Goal: Task Accomplishment & Management: Complete application form

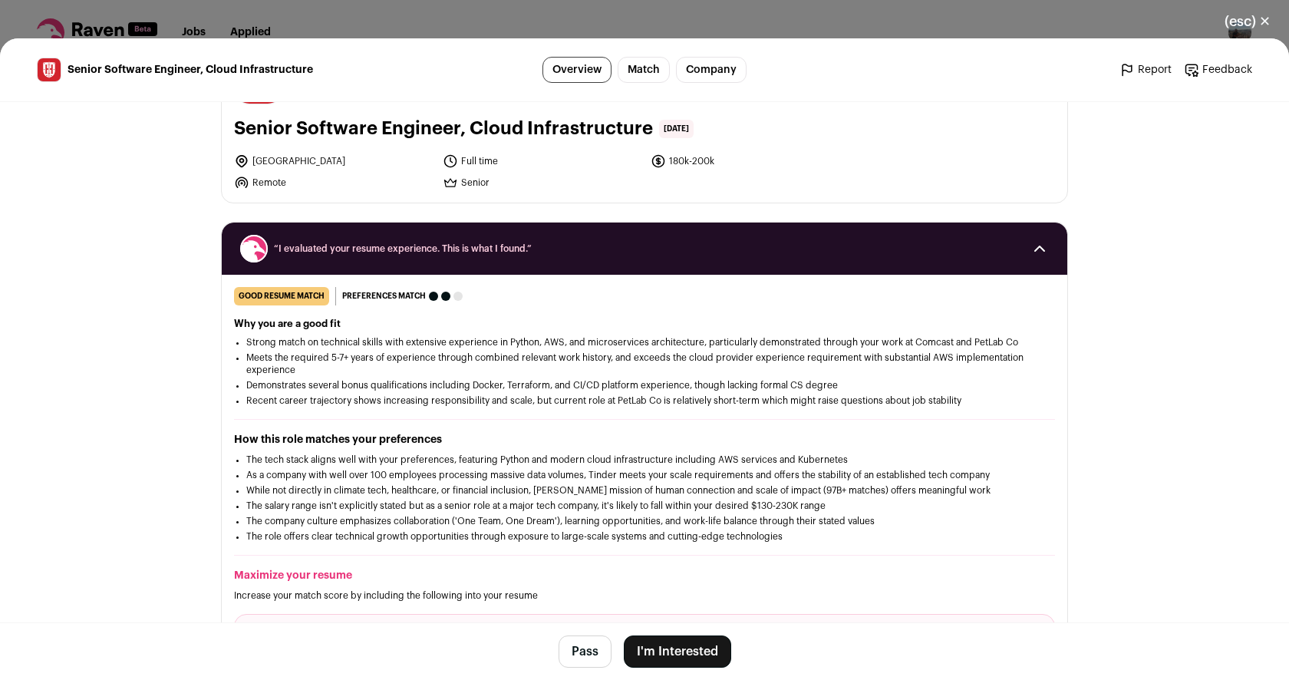
scroll to position [87, 0]
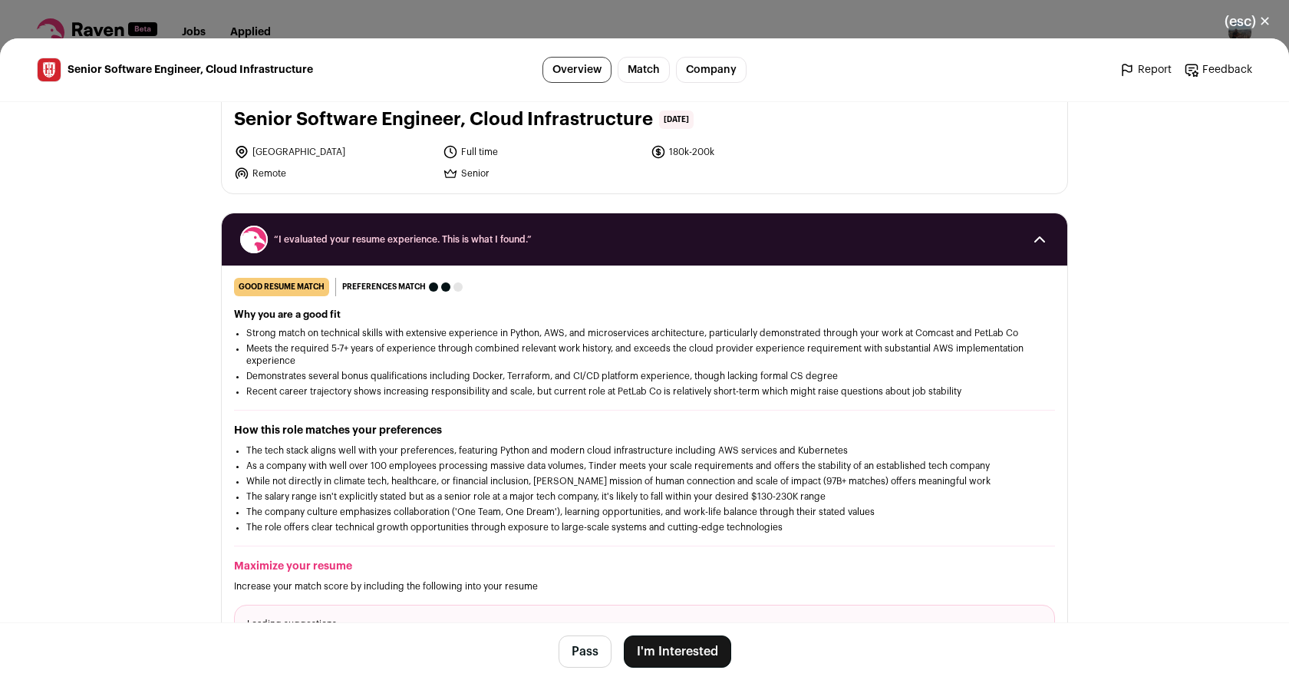
click at [685, 653] on button "I'm Interested" at bounding box center [677, 651] width 107 height 32
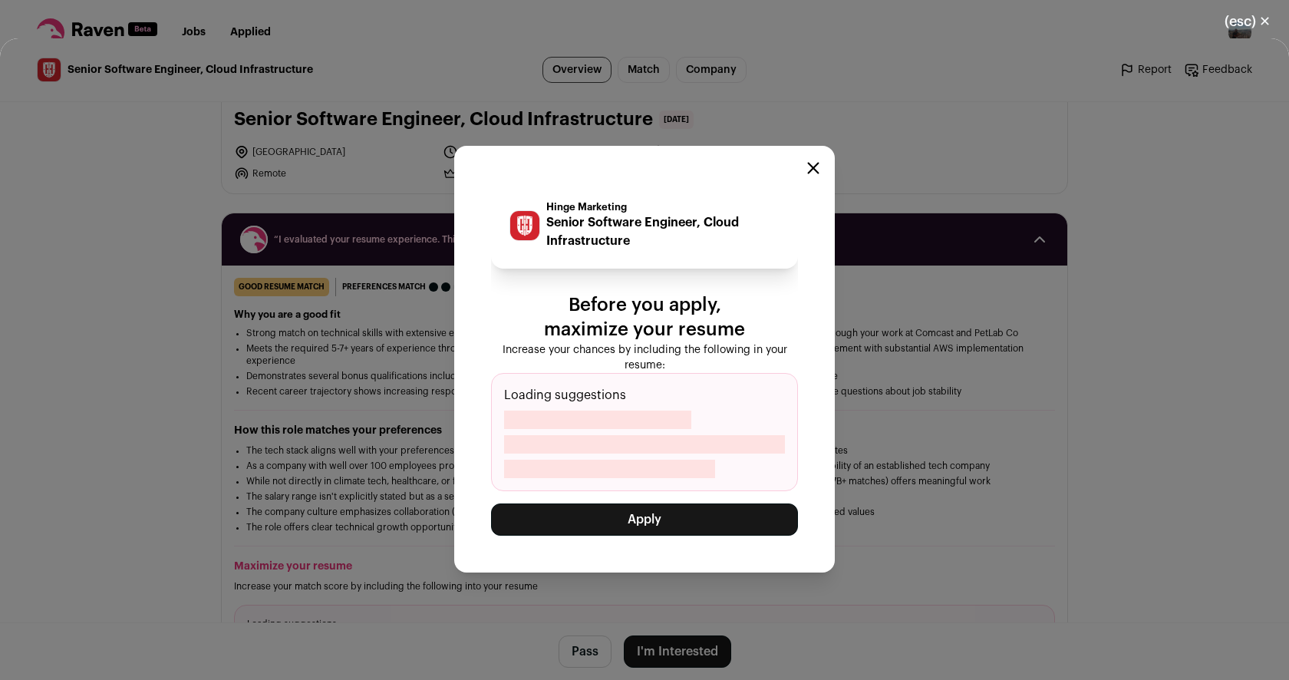
click at [679, 509] on button "Apply" at bounding box center [644, 519] width 307 height 32
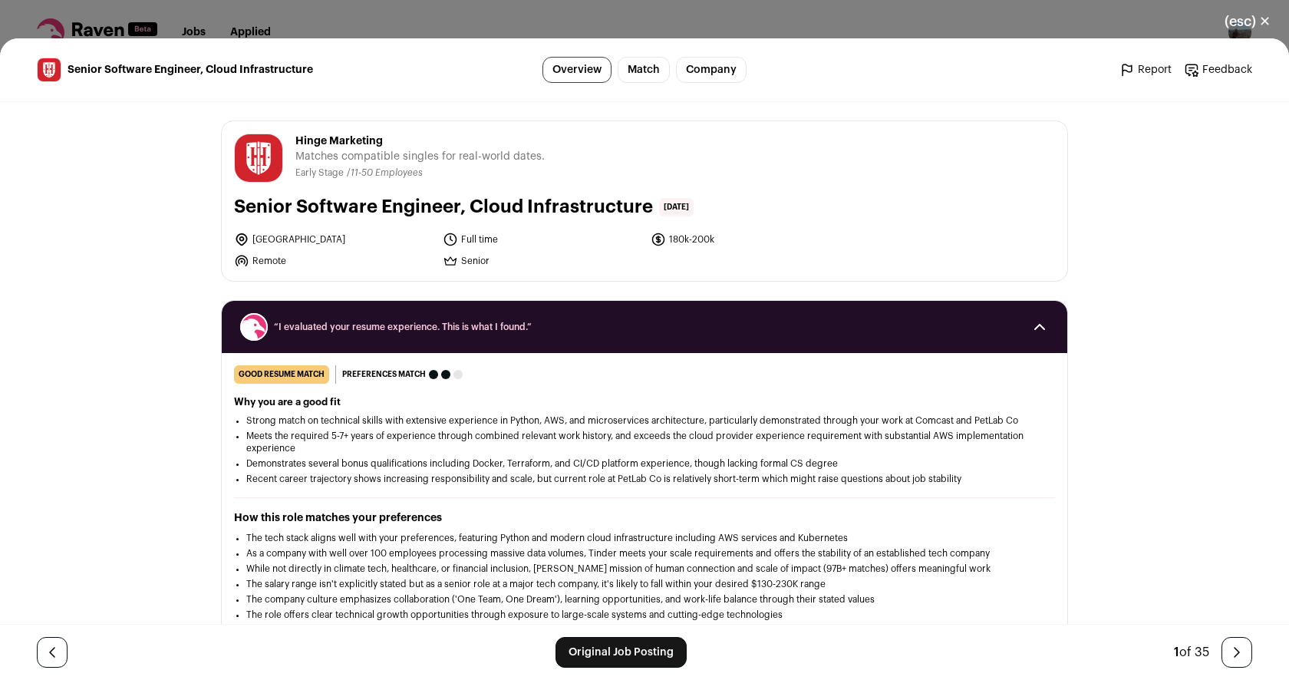
click at [1264, 18] on button "(esc) ✕" at bounding box center [1247, 22] width 83 height 34
click at [632, 651] on link "Original Job Posting" at bounding box center [620, 652] width 131 height 31
